Goal: Transaction & Acquisition: Purchase product/service

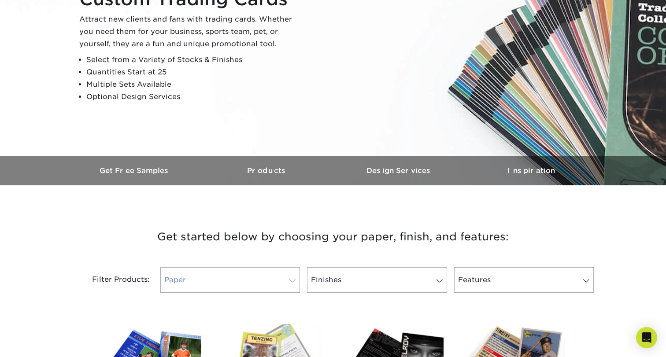
scroll to position [127, 0]
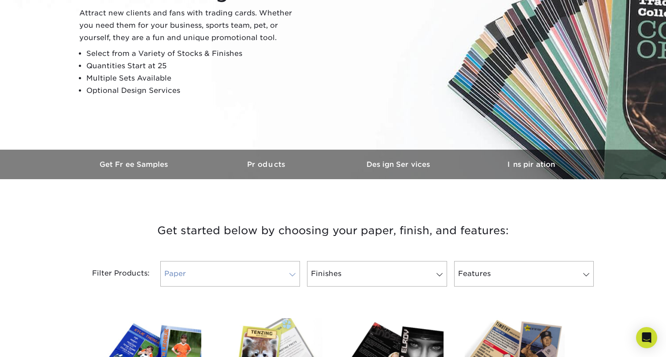
click at [268, 283] on link "Paper" at bounding box center [230, 274] width 140 height 26
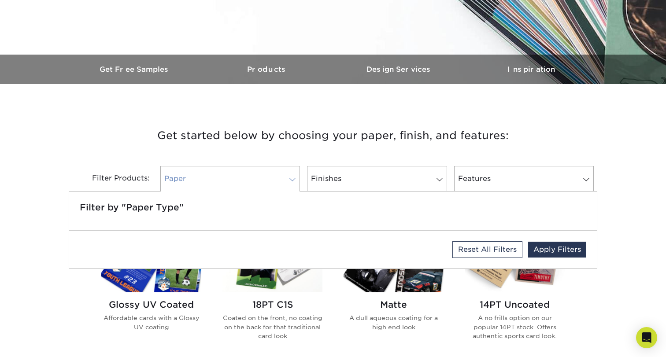
scroll to position [223, 0]
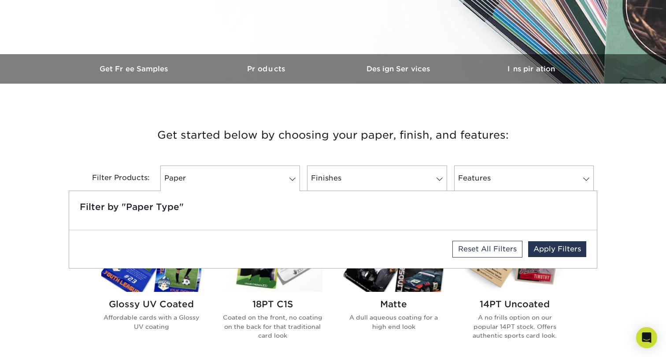
click at [367, 156] on div "Filter Products: Paper Filter by "Paper Type" Reset All Filters Apply Filters F…" at bounding box center [333, 183] width 529 height 57
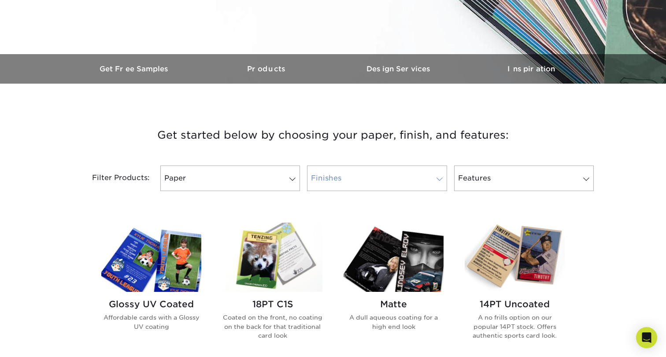
click at [367, 181] on link "Finishes" at bounding box center [377, 179] width 140 height 26
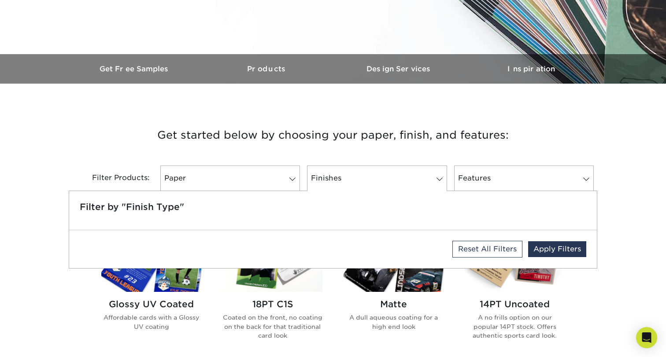
click at [488, 156] on div "Filter Products: Paper Filter by "Paper Type" Reset All Filters Apply Filters F…" at bounding box center [333, 183] width 529 height 57
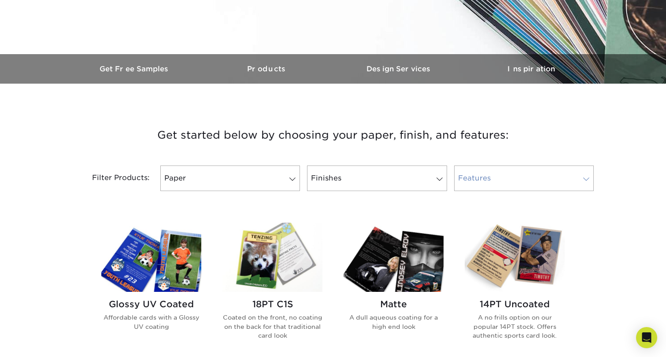
click at [491, 171] on link "Features" at bounding box center [524, 179] width 140 height 26
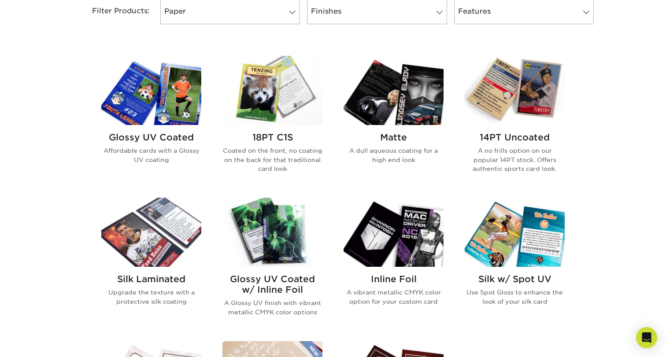
scroll to position [391, 0]
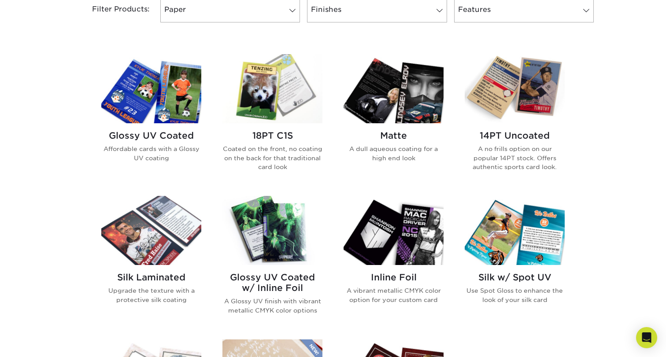
click at [164, 114] on img at bounding box center [151, 88] width 100 height 69
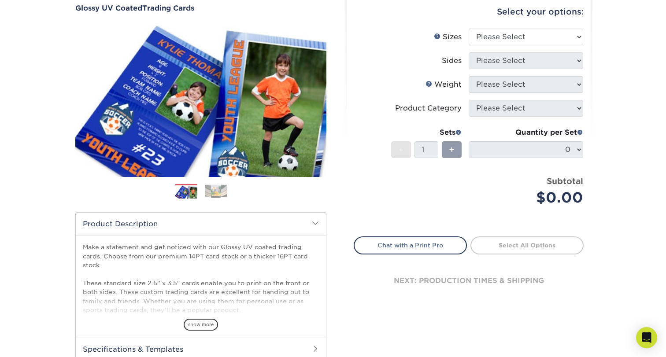
scroll to position [139, 0]
